Goal: Information Seeking & Learning: Learn about a topic

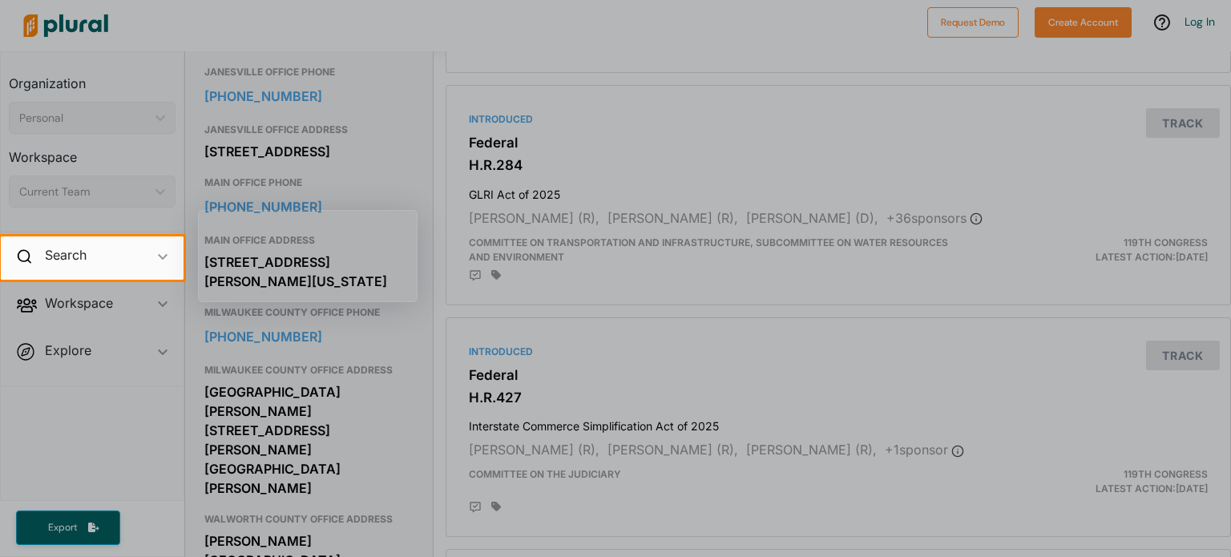
scroll to position [1978, 0]
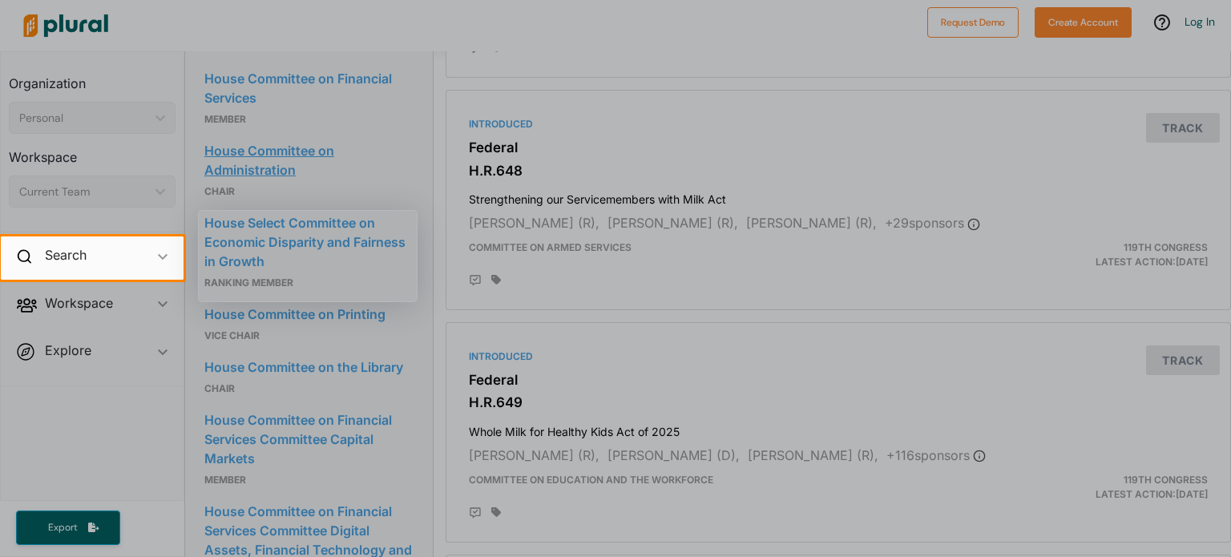
drag, startPoint x: 417, startPoint y: 236, endPoint x: 394, endPoint y: 224, distance: 25.5
click at [394, 182] on link "House Committee on Administration" at bounding box center [309, 160] width 210 height 43
